Goal: Task Accomplishment & Management: Complete application form

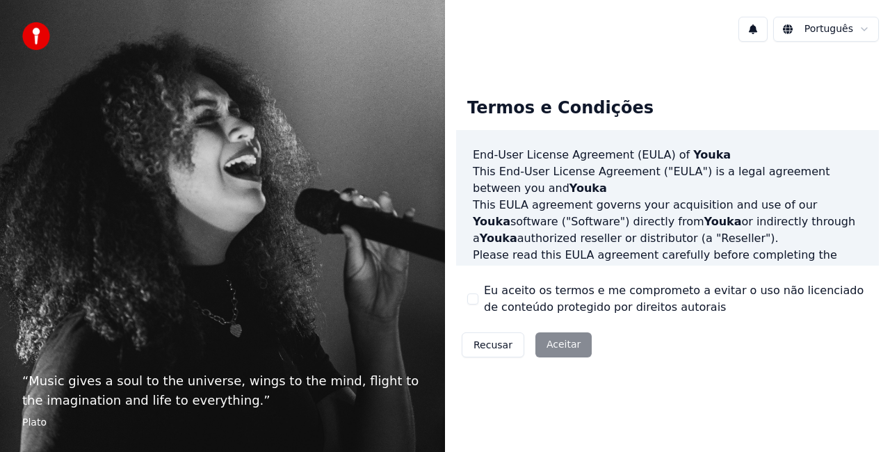
click at [562, 350] on div "Recusar Aceitar" at bounding box center [526, 345] width 141 height 36
click at [470, 300] on button "Eu aceito os termos e me comprometo a evitar o uso não licenciado de conteúdo p…" at bounding box center [472, 298] width 11 height 11
click at [546, 345] on button "Aceitar" at bounding box center [563, 344] width 56 height 25
